Goal: Task Accomplishment & Management: Use online tool/utility

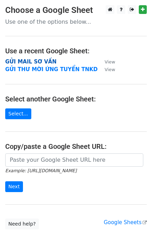
click at [42, 61] on strong "GỬI MAIL SƠ VẤN" at bounding box center [30, 62] width 51 height 6
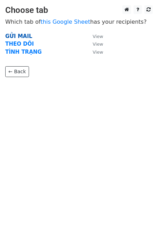
click at [20, 38] on strong "GỬI MAIL" at bounding box center [18, 36] width 27 height 6
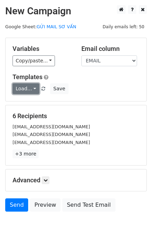
click at [25, 91] on link "Load..." at bounding box center [26, 88] width 27 height 11
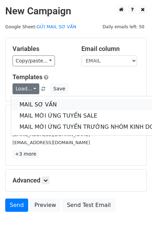
click at [31, 102] on link "MAIL SƠ VẤN" at bounding box center [92, 104] width 163 height 11
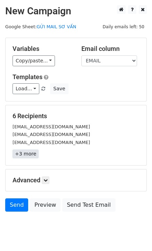
click at [26, 153] on link "+3 more" at bounding box center [26, 154] width 26 height 9
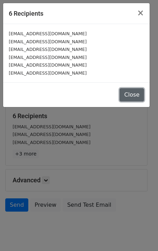
click at [141, 96] on button "Close" at bounding box center [131, 94] width 24 height 13
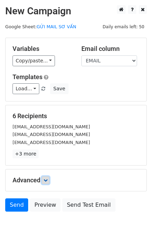
click at [49, 180] on link at bounding box center [46, 180] width 8 height 8
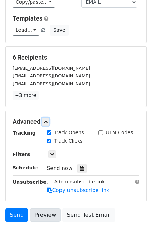
scroll to position [88, 0]
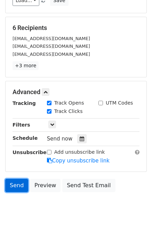
click at [14, 186] on link "Send" at bounding box center [16, 185] width 23 height 13
